Goal: Information Seeking & Learning: Learn about a topic

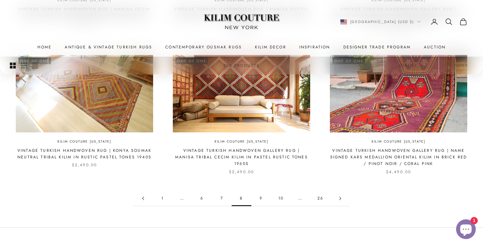
scroll to position [603, 0]
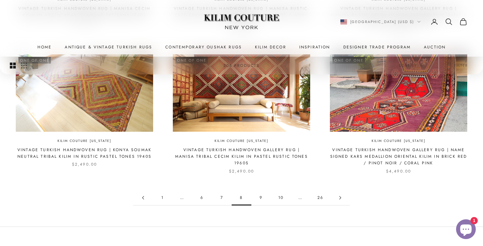
click at [263, 192] on link "9" at bounding box center [262, 197] width 20 height 15
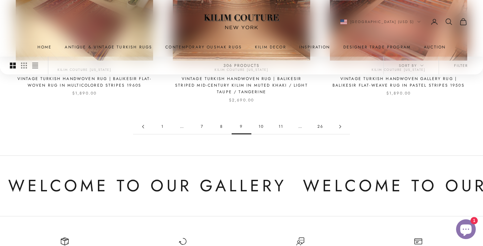
scroll to position [674, 0]
click at [263, 120] on link "10" at bounding box center [262, 126] width 20 height 15
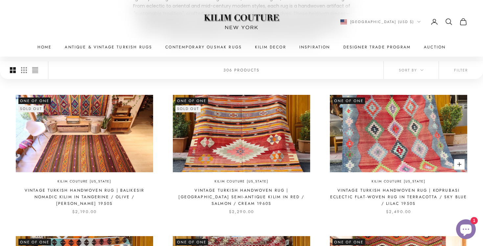
scroll to position [141, 0]
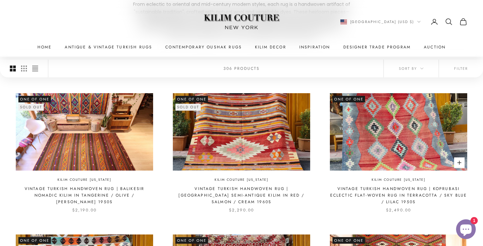
click at [401, 151] on img at bounding box center [398, 131] width 137 height 77
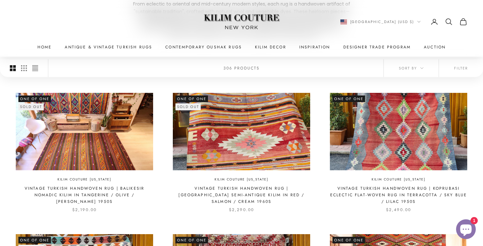
scroll to position [148, 0]
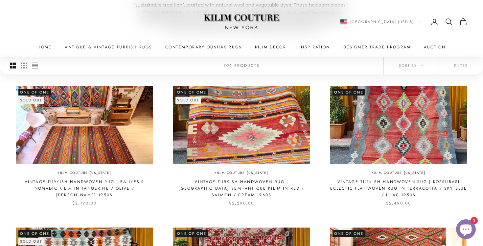
click at [217, 151] on img at bounding box center [241, 124] width 137 height 77
click at [233, 109] on img at bounding box center [241, 124] width 137 height 77
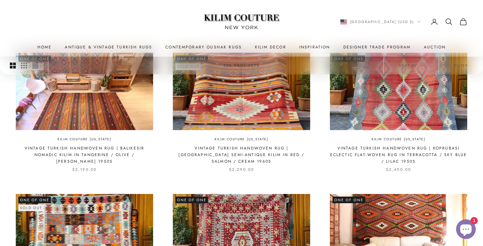
scroll to position [178, 0]
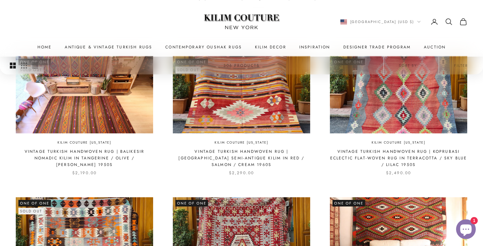
click at [224, 53] on x-header "Kilim Couture New York Navigation menu Home Antique & Vintage Turkish Rugs Cont…" at bounding box center [241, 28] width 483 height 57
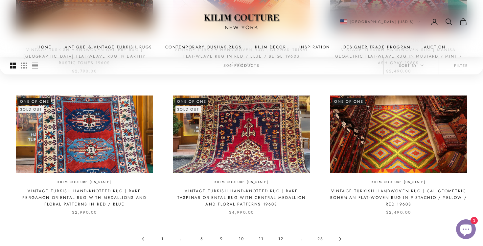
scroll to position [563, 0]
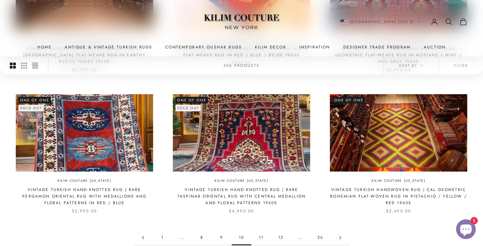
click at [265, 234] on link "11" at bounding box center [262, 237] width 20 height 15
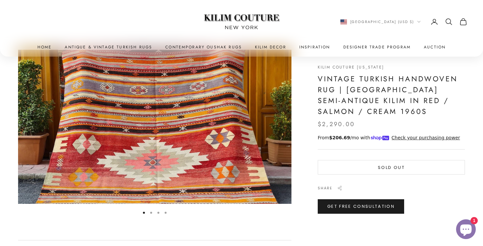
scroll to position [32, 0]
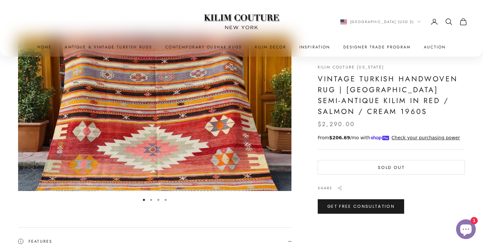
scroll to position [108, 0]
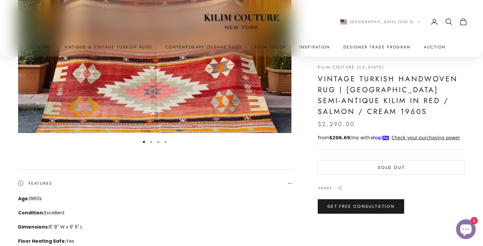
click at [152, 141] on button "Go to item 2" at bounding box center [151, 142] width 2 height 2
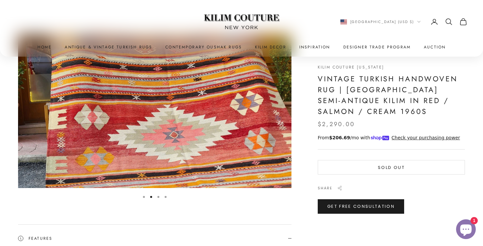
scroll to position [53, 0]
click at [159, 196] on button "Go to item 3" at bounding box center [158, 196] width 2 height 2
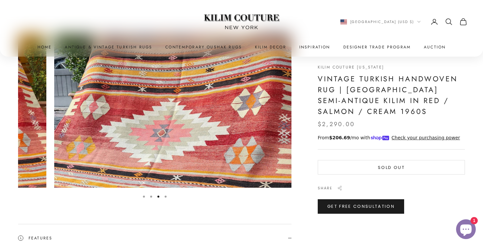
scroll to position [0, 563]
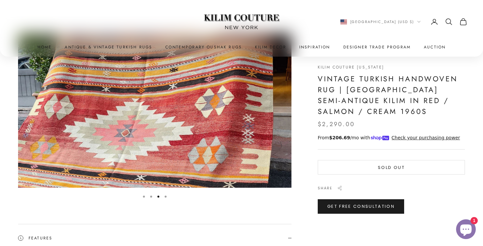
click at [167, 196] on button "Go to item 4" at bounding box center [166, 196] width 2 height 2
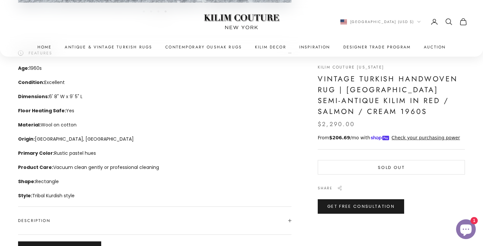
scroll to position [425, 0]
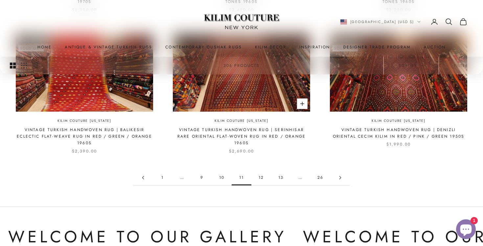
scroll to position [624, 0]
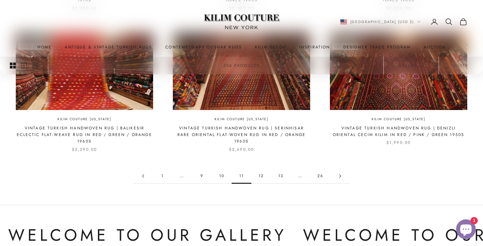
click at [263, 168] on link "12" at bounding box center [262, 175] width 20 height 15
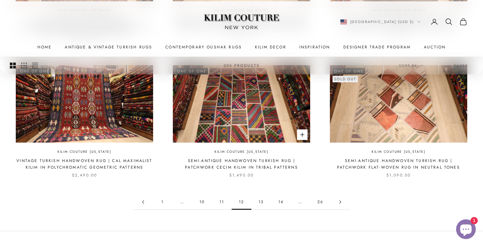
scroll to position [593, 0]
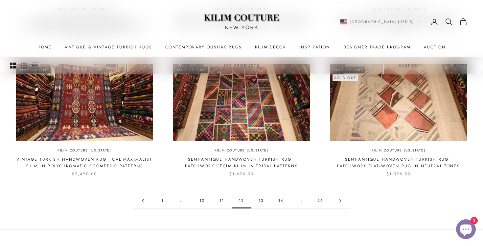
click at [261, 197] on link "13" at bounding box center [262, 200] width 20 height 15
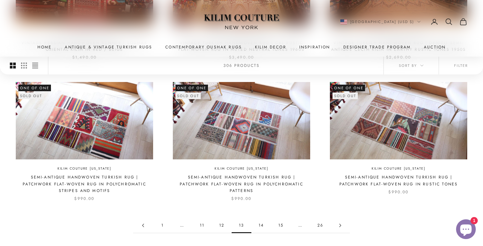
scroll to position [569, 0]
click at [264, 217] on link "14" at bounding box center [262, 224] width 20 height 15
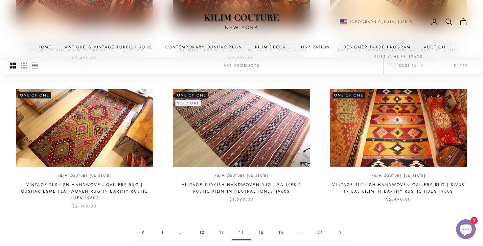
scroll to position [568, 0]
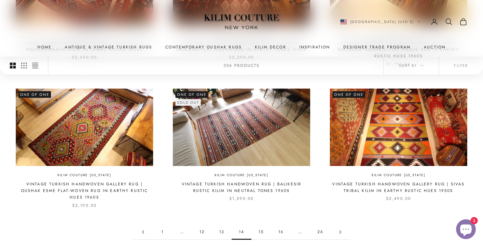
click at [264, 224] on link "15" at bounding box center [262, 231] width 20 height 15
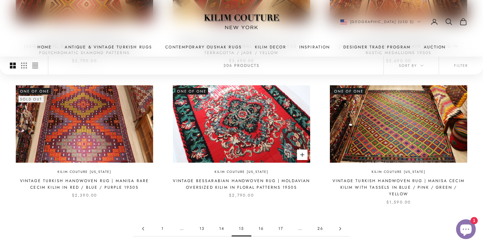
scroll to position [572, 0]
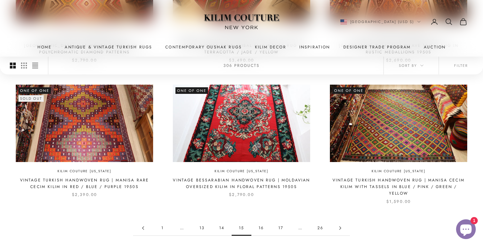
click at [263, 220] on link "16" at bounding box center [262, 227] width 20 height 15
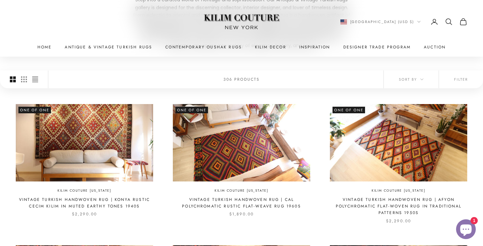
scroll to position [132, 0]
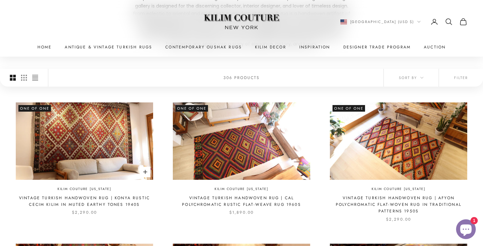
click at [116, 148] on img at bounding box center [84, 140] width 137 height 77
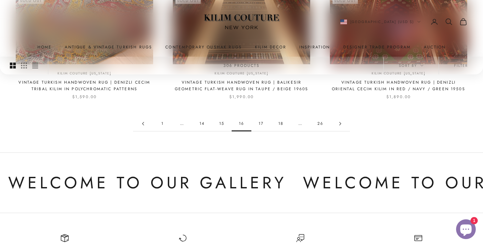
scroll to position [671, 0]
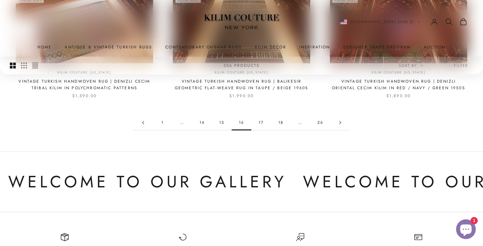
click at [266, 115] on link "17" at bounding box center [262, 122] width 20 height 15
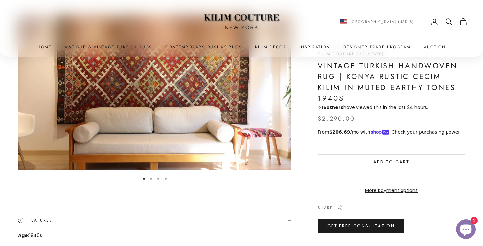
scroll to position [76, 0]
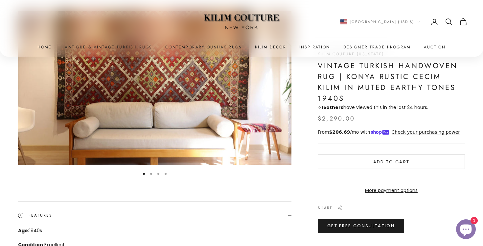
click at [152, 173] on button "Go to item 2" at bounding box center [151, 174] width 2 height 2
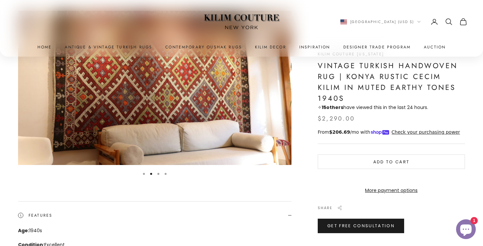
scroll to position [0, 281]
click at [159, 174] on button "Go to item 3" at bounding box center [158, 174] width 2 height 2
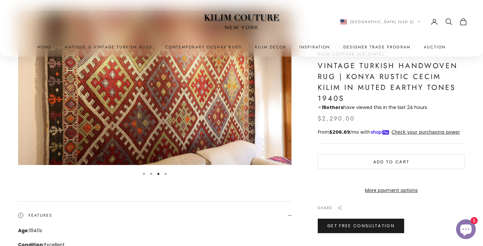
click at [166, 173] on button "Go to item 4" at bounding box center [166, 174] width 2 height 2
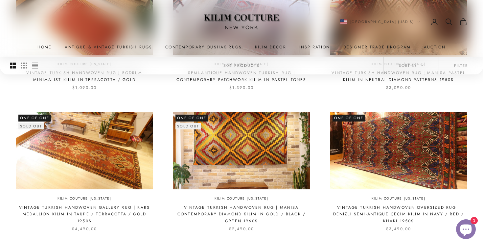
scroll to position [392, 0]
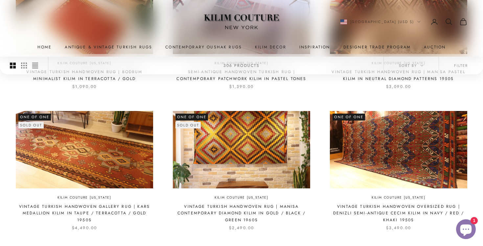
click at [115, 154] on img at bounding box center [84, 149] width 137 height 77
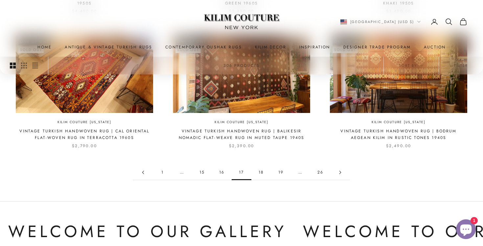
scroll to position [608, 0]
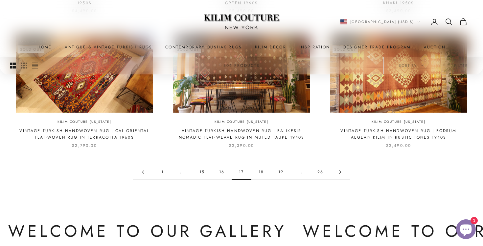
click at [430, 87] on img at bounding box center [398, 73] width 137 height 77
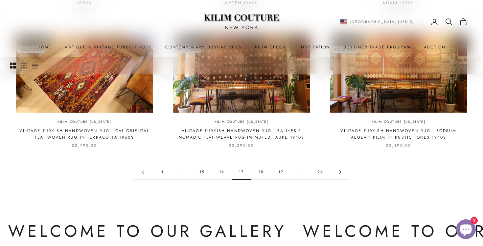
click at [264, 170] on link "18" at bounding box center [262, 171] width 20 height 15
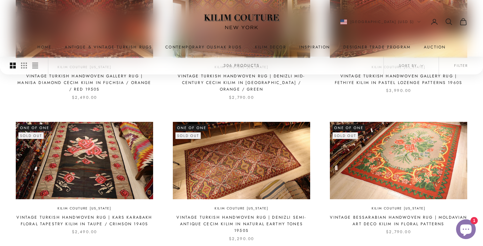
scroll to position [395, 0]
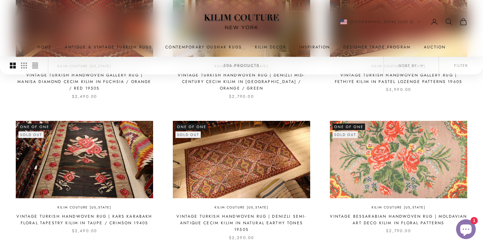
click at [366, 173] on img at bounding box center [398, 159] width 137 height 77
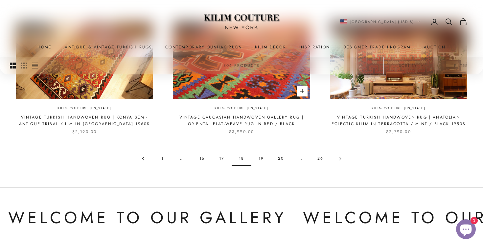
scroll to position [636, 0]
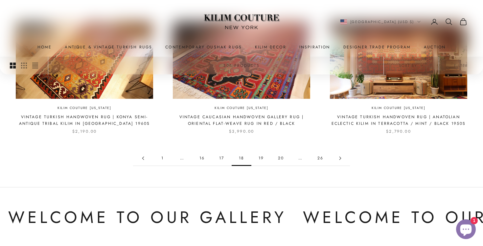
click at [265, 151] on link "19" at bounding box center [262, 158] width 20 height 15
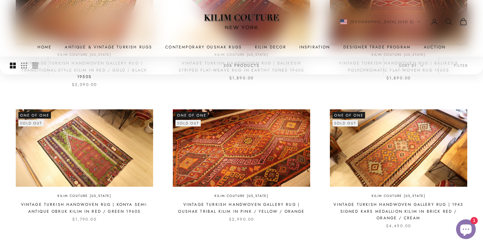
scroll to position [405, 0]
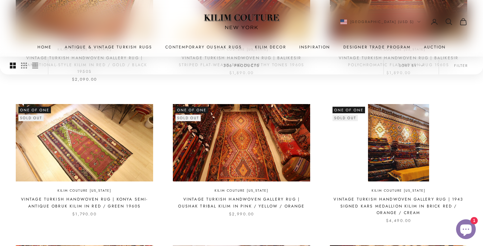
click at [370, 153] on img at bounding box center [398, 142] width 137 height 77
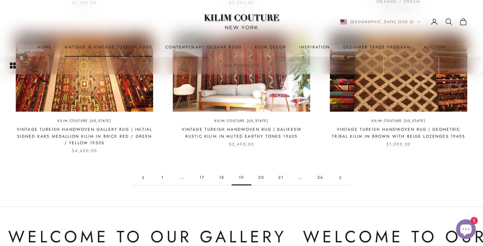
scroll to position [621, 0]
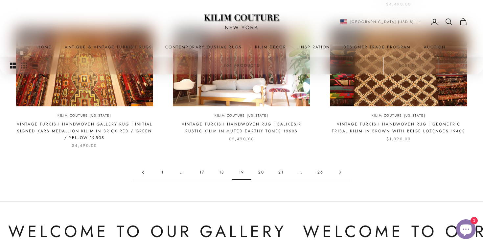
click at [263, 167] on link "20" at bounding box center [262, 172] width 20 height 15
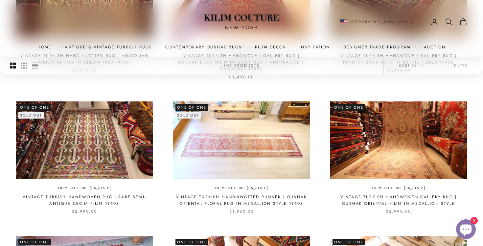
scroll to position [278, 0]
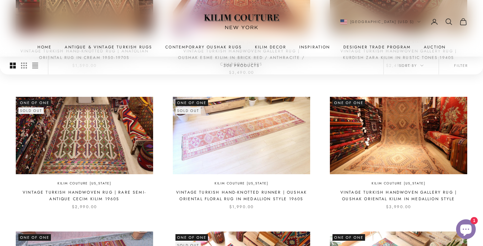
click at [258, 140] on img at bounding box center [241, 135] width 137 height 77
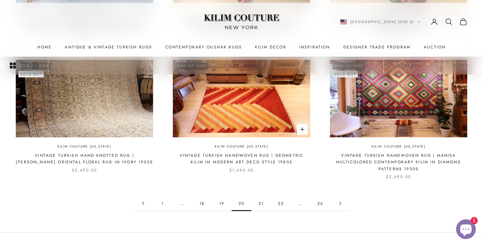
scroll to position [584, 0]
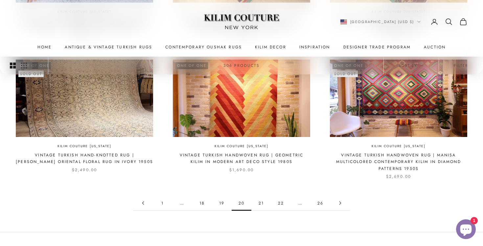
click at [262, 200] on link "21" at bounding box center [262, 202] width 20 height 15
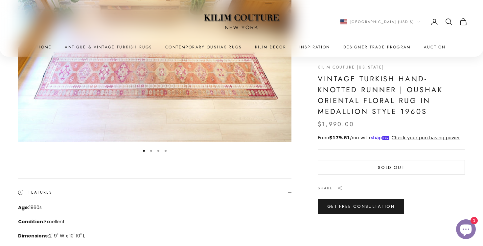
scroll to position [100, 0]
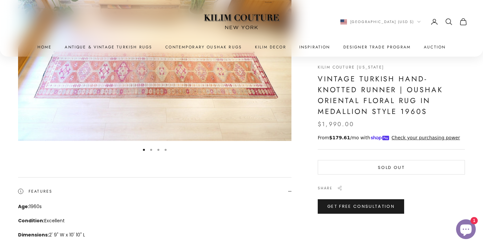
click at [152, 150] on button "Go to item 2" at bounding box center [151, 150] width 2 height 2
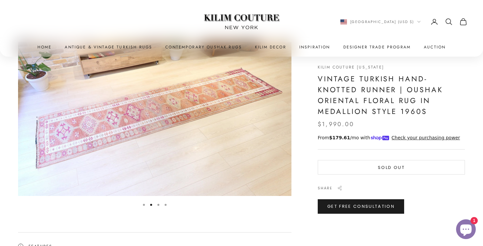
scroll to position [47, 0]
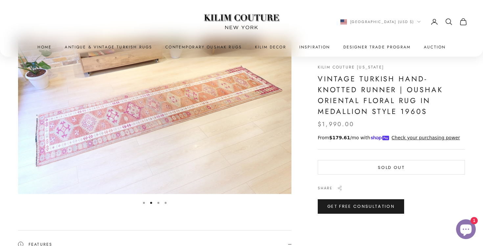
click at [159, 202] on button "Go to item 3" at bounding box center [158, 203] width 2 height 2
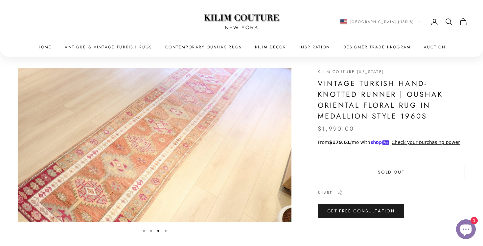
scroll to position [19, 0]
click at [167, 230] on button "Go to item 4" at bounding box center [166, 231] width 2 height 2
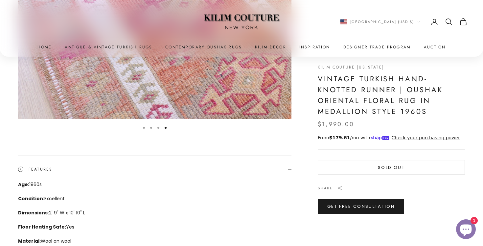
scroll to position [123, 0]
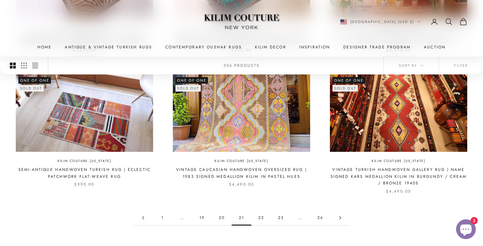
scroll to position [563, 0]
click at [262, 213] on link "22" at bounding box center [262, 217] width 20 height 15
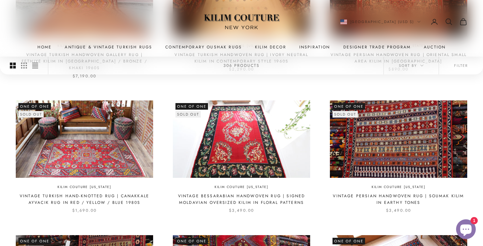
scroll to position [273, 0]
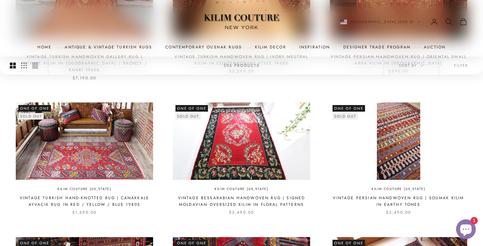
click at [401, 156] on img at bounding box center [398, 140] width 137 height 77
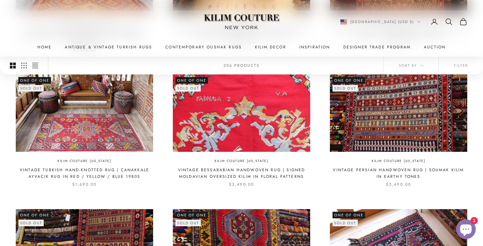
scroll to position [312, 0]
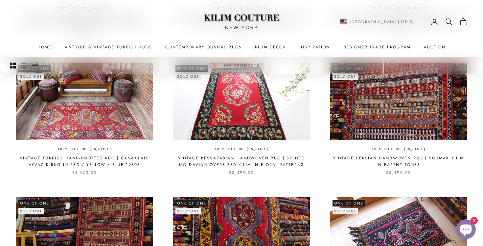
click at [354, 155] on link "Vintage Persian Handwoven Rug | Soumak Kilim in Earthy Tones" at bounding box center [398, 161] width 137 height 13
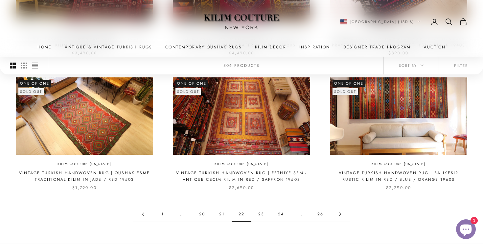
scroll to position [593, 0]
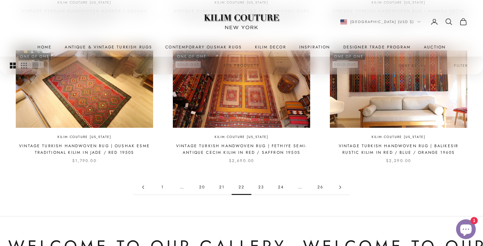
click at [264, 180] on link "23" at bounding box center [262, 187] width 20 height 15
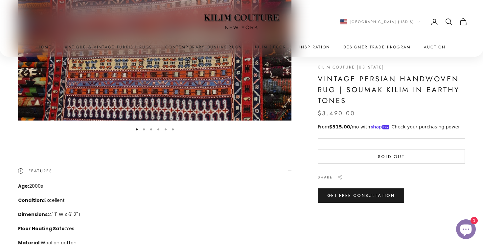
scroll to position [122, 0]
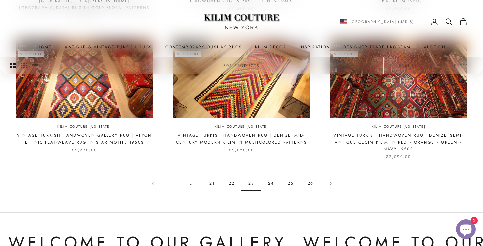
scroll to position [622, 0]
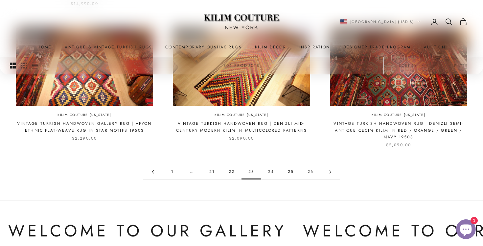
click at [272, 164] on link "24" at bounding box center [271, 171] width 20 height 15
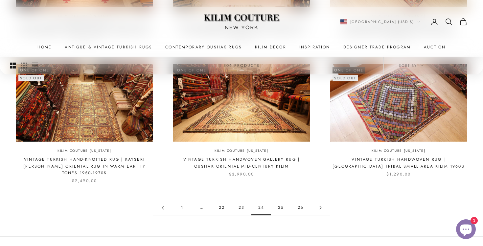
scroll to position [588, 0]
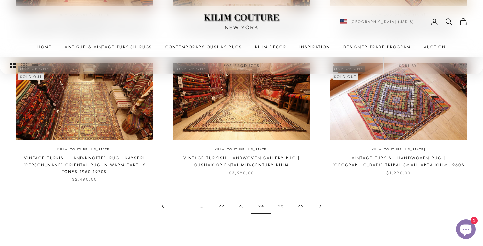
click at [283, 199] on link "25" at bounding box center [281, 206] width 20 height 15
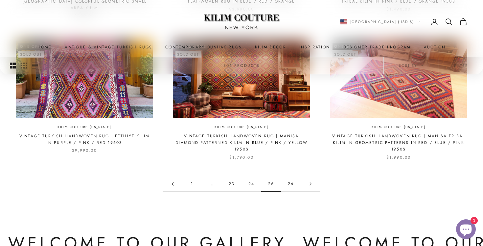
scroll to position [617, 0]
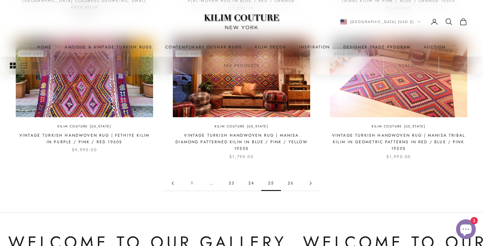
click at [290, 176] on link "26" at bounding box center [291, 183] width 20 height 15
